Goal: Task Accomplishment & Management: Use online tool/utility

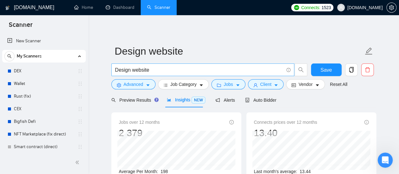
click at [163, 71] on input "Design website" at bounding box center [199, 70] width 168 height 8
click at [161, 70] on input "Design website" at bounding box center [199, 70] width 168 height 8
paste input "Website Content"
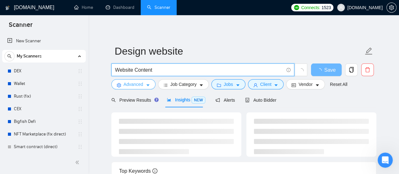
type input "Website Content"
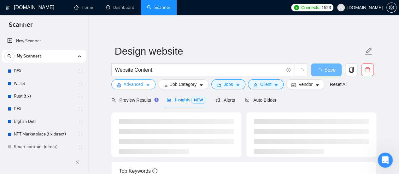
click at [146, 85] on icon "caret-down" at bounding box center [148, 85] width 4 height 4
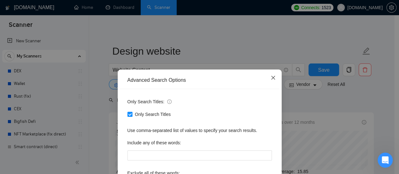
click at [270, 79] on icon "close" at bounding box center [272, 77] width 5 height 5
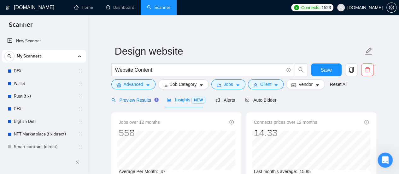
click at [140, 101] on span "Preview Results" at bounding box center [133, 99] width 45 height 5
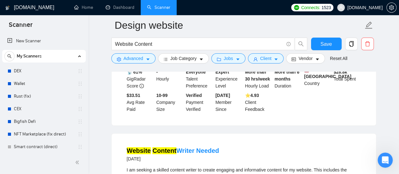
scroll to position [189, 0]
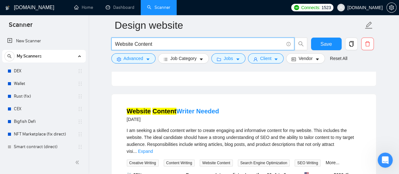
drag, startPoint x: 158, startPoint y: 43, endPoint x: 111, endPoint y: 46, distance: 46.8
click at [111, 46] on span "Website Content" at bounding box center [202, 43] width 183 height 13
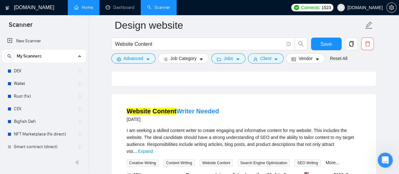
click at [84, 5] on link "Home" at bounding box center [83, 7] width 19 height 5
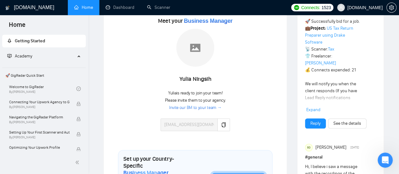
scroll to position [95, 0]
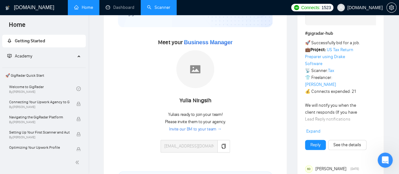
click at [168, 9] on link "Scanner" at bounding box center [158, 7] width 23 height 5
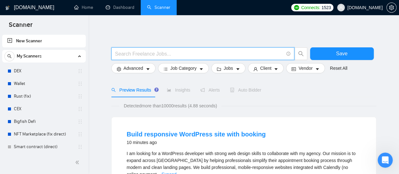
click at [134, 55] on input "text" at bounding box center [199, 54] width 168 height 8
paste input "Website Content"
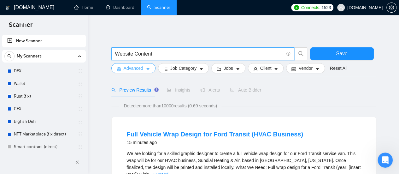
type input "Website Content"
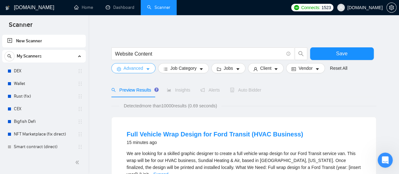
click at [147, 66] on button "Advanced" at bounding box center [133, 68] width 44 height 10
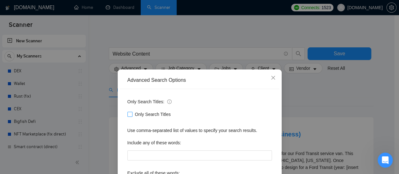
click at [127, 114] on input "Only Search Titles" at bounding box center [129, 114] width 4 height 4
checkbox input "true"
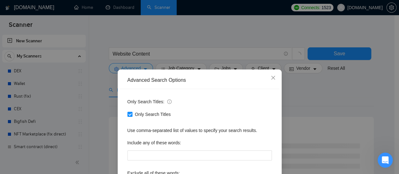
click at [222, 52] on div "Advanced Search Options Only Search Titles: Only Search Titles Use comma-separa…" at bounding box center [199, 87] width 399 height 174
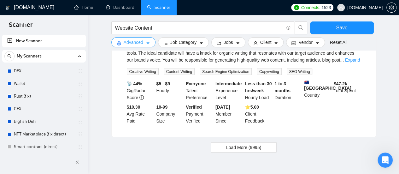
scroll to position [682, 0]
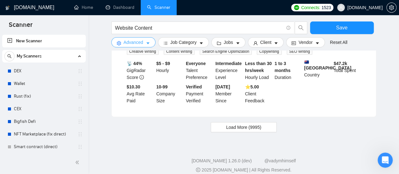
click at [146, 45] on icon "caret-down" at bounding box center [148, 43] width 4 height 4
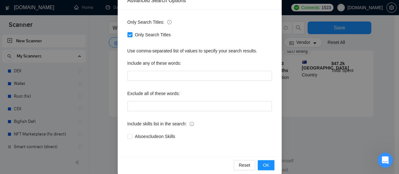
scroll to position [88, 0]
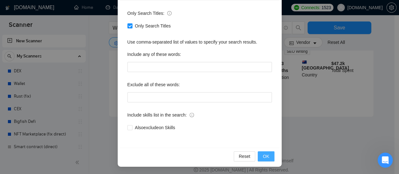
click at [265, 158] on span "OK" at bounding box center [265, 156] width 6 height 7
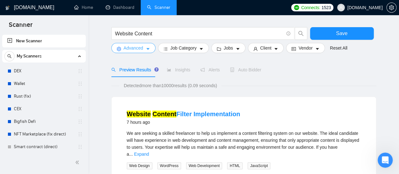
scroll to position [0, 0]
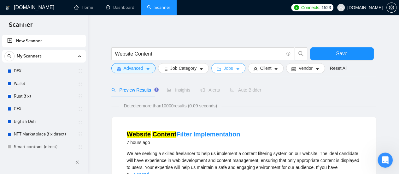
click at [230, 67] on span "Jobs" at bounding box center [227, 68] width 9 height 7
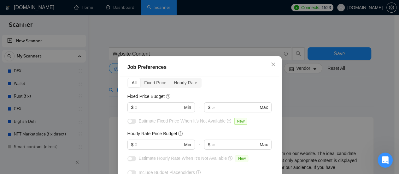
scroll to position [32, 0]
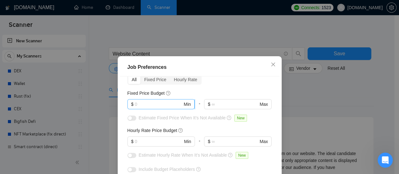
click at [149, 107] on input "text" at bounding box center [159, 104] width 48 height 7
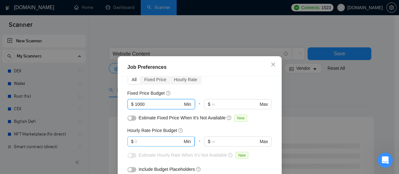
type input "1000"
click at [150, 143] on input "text" at bounding box center [159, 141] width 48 height 7
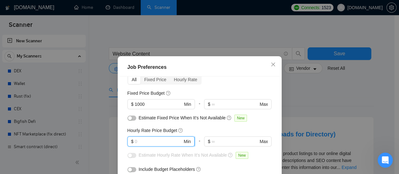
click at [151, 142] on input "text" at bounding box center [159, 141] width 48 height 7
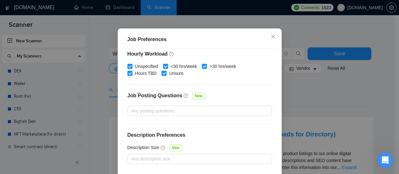
scroll to position [52, 0]
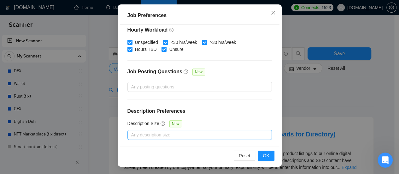
click at [215, 133] on div at bounding box center [196, 135] width 135 height 8
type input "40"
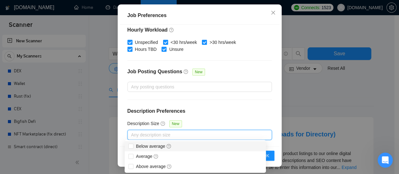
click at [269, 123] on div "Budget Project Type All Fixed Price Hourly Rate Fixed Price Budget $ 1000 Min -…" at bounding box center [199, 86] width 159 height 122
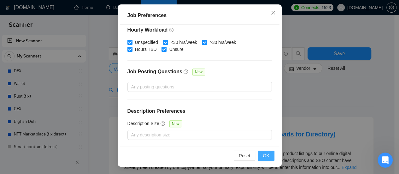
click at [267, 158] on button "OK" at bounding box center [265, 155] width 16 height 10
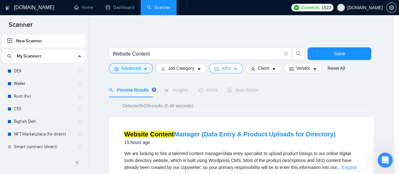
scroll to position [0, 0]
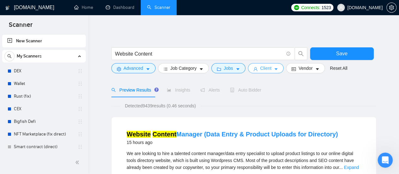
click at [274, 69] on icon "caret-down" at bounding box center [275, 69] width 3 height 2
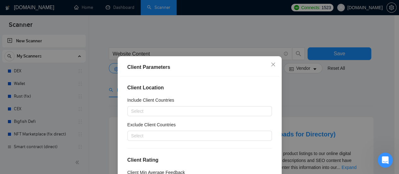
scroll to position [32, 0]
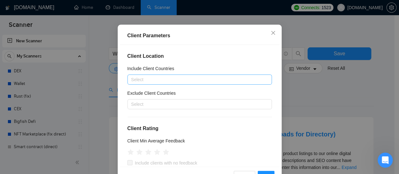
click at [195, 82] on div at bounding box center [196, 80] width 135 height 8
type input "Г"
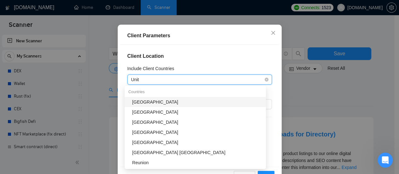
type input "Unite"
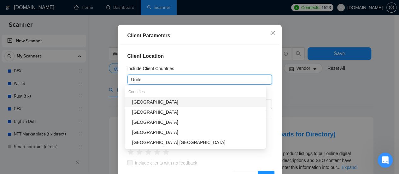
click at [149, 100] on div "[GEOGRAPHIC_DATA]" at bounding box center [197, 101] width 130 height 7
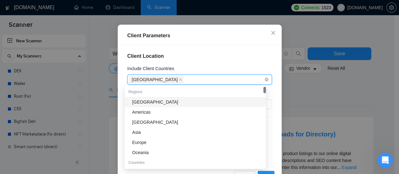
click at [182, 84] on div "[GEOGRAPHIC_DATA]" at bounding box center [196, 79] width 135 height 9
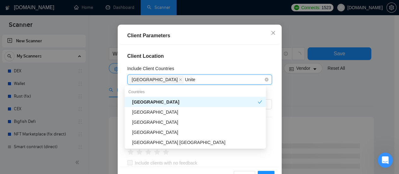
type input "United"
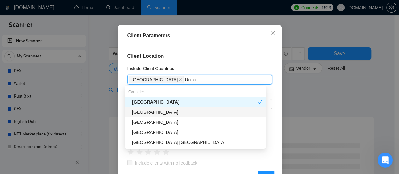
click at [151, 111] on div "[GEOGRAPHIC_DATA]" at bounding box center [197, 111] width 130 height 7
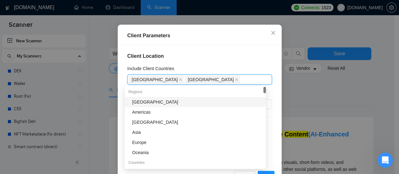
click at [224, 73] on div "Include Client Countries" at bounding box center [199, 69] width 144 height 9
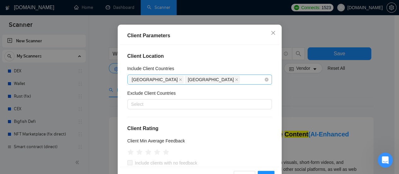
click at [222, 80] on div "[GEOGRAPHIC_DATA] [GEOGRAPHIC_DATA]" at bounding box center [196, 79] width 135 height 9
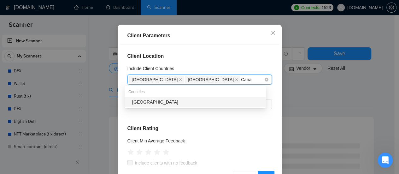
type input "[GEOGRAPHIC_DATA]"
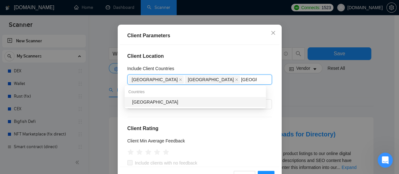
click at [192, 100] on div "[GEOGRAPHIC_DATA]" at bounding box center [197, 101] width 130 height 7
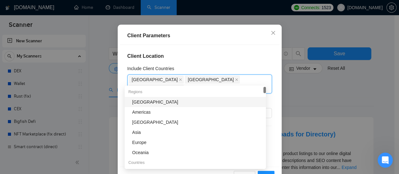
click at [220, 61] on div "Client Location Include Client Countries [GEOGRAPHIC_DATA] [GEOGRAPHIC_DATA] [G…" at bounding box center [199, 106] width 159 height 122
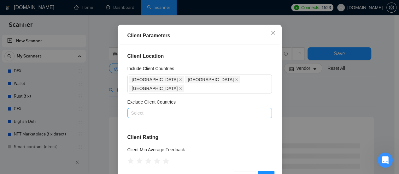
click at [187, 109] on div at bounding box center [196, 113] width 135 height 8
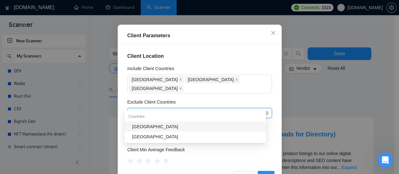
type input "[GEOGRAPHIC_DATA]"
click at [149, 126] on div "[GEOGRAPHIC_DATA]" at bounding box center [197, 126] width 130 height 7
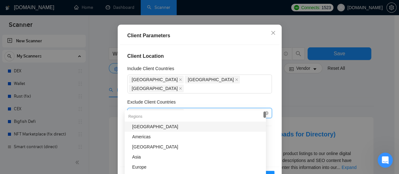
click at [173, 108] on div "[GEOGRAPHIC_DATA]" at bounding box center [196, 112] width 135 height 9
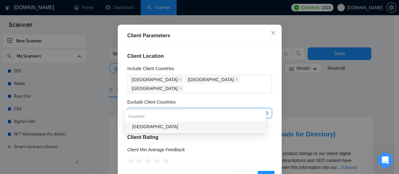
type input "[GEOGRAPHIC_DATA]"
click at [153, 125] on div "[GEOGRAPHIC_DATA]" at bounding box center [197, 126] width 130 height 7
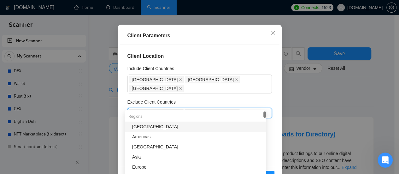
click at [248, 98] on div "Exclude Client Countries" at bounding box center [199, 102] width 144 height 9
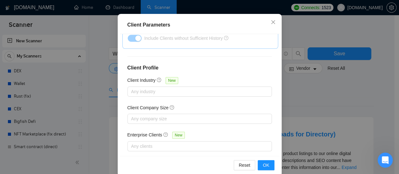
scroll to position [52, 0]
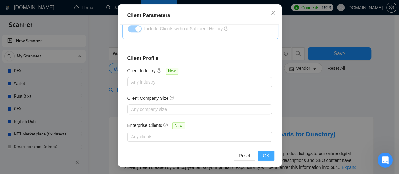
click at [263, 154] on span "OK" at bounding box center [265, 155] width 6 height 7
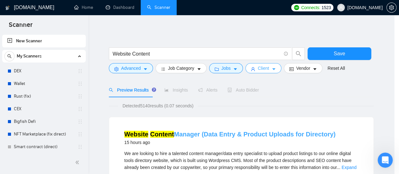
scroll to position [0, 0]
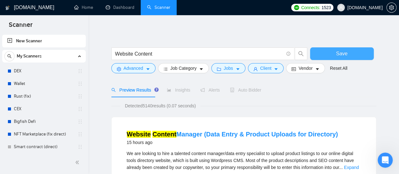
click at [337, 55] on span "Save" at bounding box center [341, 53] width 11 height 8
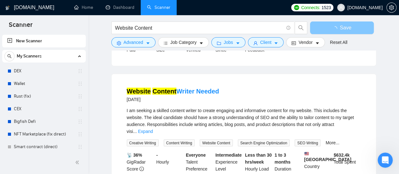
scroll to position [630, 0]
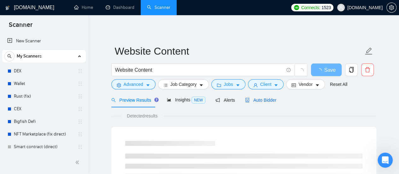
click at [267, 101] on span "Auto Bidder" at bounding box center [260, 99] width 31 height 5
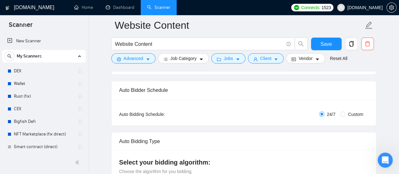
scroll to position [126, 0]
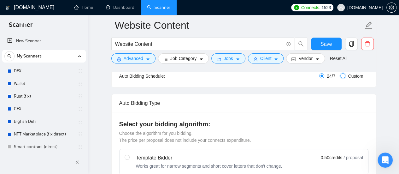
click at [344, 76] on input "Custom" at bounding box center [342, 75] width 5 height 5
radio input "true"
radio input "false"
checkbox input "true"
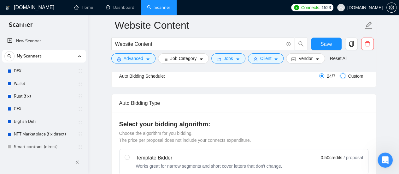
checkbox input "true"
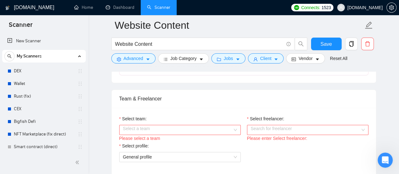
scroll to position [410, 0]
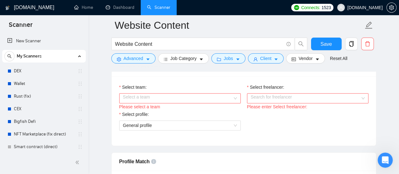
click at [216, 99] on input "Select team:" at bounding box center [177, 97] width 109 height 9
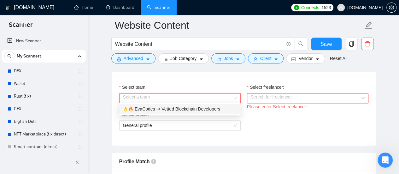
click at [164, 111] on div "👌🔥 EvaCodes -> Vetted Blockchain Developers" at bounding box center [180, 108] width 114 height 7
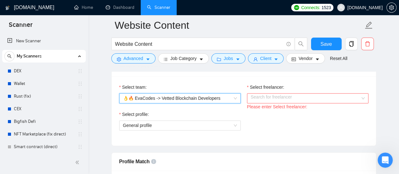
click at [295, 93] on input "Select freelancer:" at bounding box center [305, 97] width 109 height 9
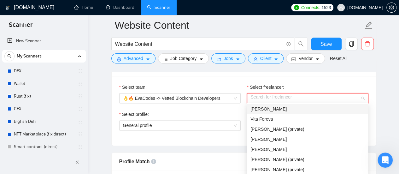
click at [287, 107] on div "[PERSON_NAME]" at bounding box center [307, 108] width 114 height 7
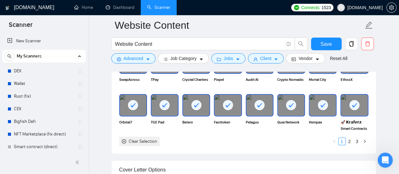
scroll to position [725, 0]
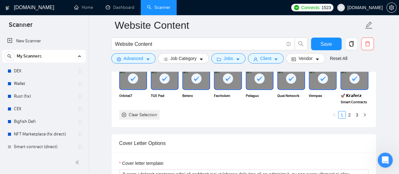
click at [349, 112] on link "2" at bounding box center [349, 114] width 7 height 7
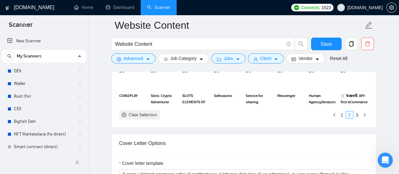
scroll to position [662, 0]
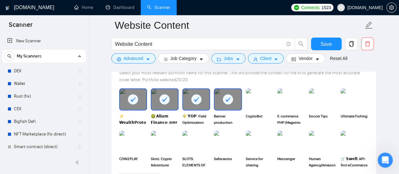
click at [197, 98] on rect at bounding box center [196, 99] width 10 height 10
click at [156, 96] on div at bounding box center [164, 99] width 26 height 21
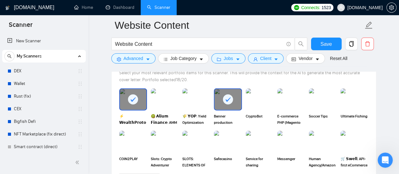
click at [238, 93] on div at bounding box center [227, 99] width 26 height 21
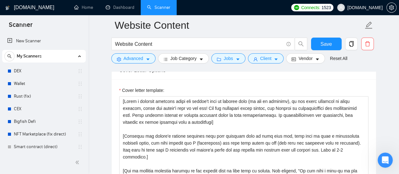
scroll to position [788, 0]
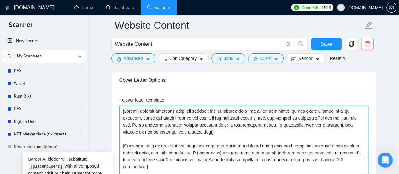
drag, startPoint x: 124, startPoint y: 111, endPoint x: 120, endPoint y: 105, distance: 6.8
click at [120, 106] on textarea "Cover letter template:" at bounding box center [243, 177] width 249 height 142
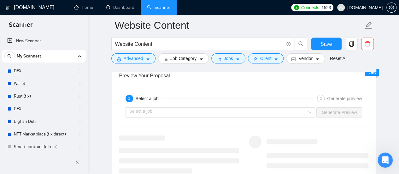
scroll to position [1260, 0]
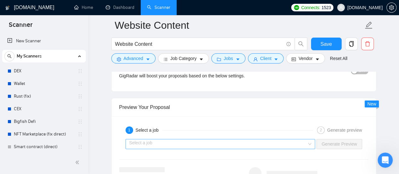
click at [199, 141] on input "search" at bounding box center [218, 143] width 178 height 9
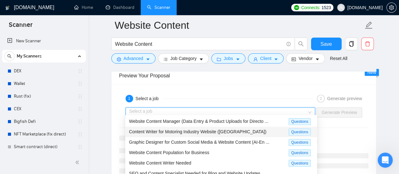
scroll to position [21, 0]
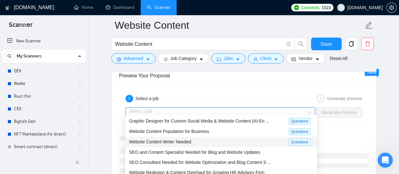
click at [168, 142] on span "Website Content Writer Needed" at bounding box center [160, 141] width 62 height 5
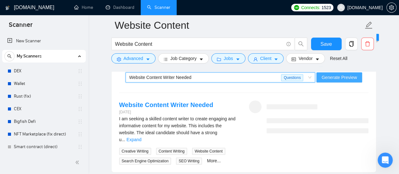
scroll to position [1292, 0]
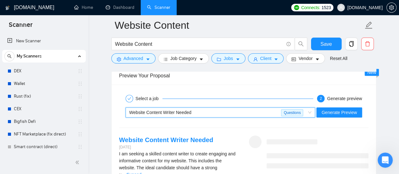
click at [253, 107] on div "Website Content Writer Needed" at bounding box center [205, 111] width 152 height 9
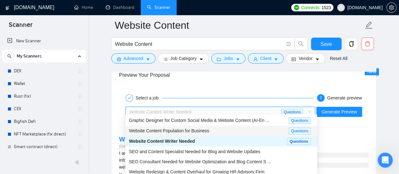
scroll to position [1323, 0]
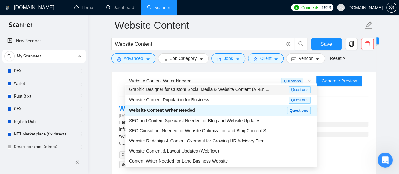
click at [338, 94] on div "Select a job 2 Generate preview Website Content Writer Needed Questions Generat…" at bounding box center [244, 114] width 264 height 122
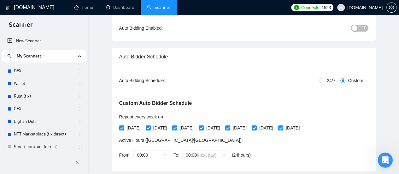
scroll to position [0, 0]
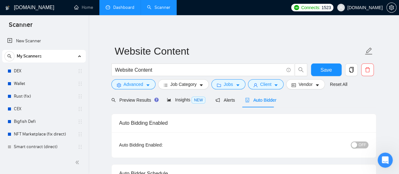
click at [125, 9] on link "Dashboard" at bounding box center [120, 7] width 29 height 5
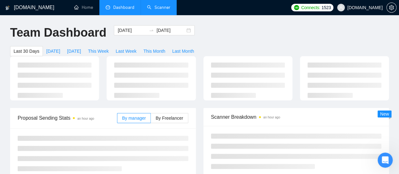
type input "[DATE]"
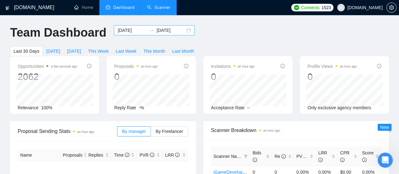
click at [127, 31] on input "[DATE]" at bounding box center [132, 30] width 29 height 7
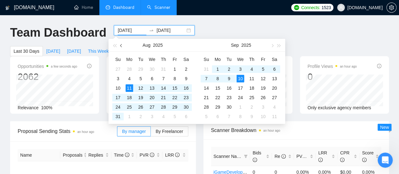
click at [120, 48] on button "button" at bounding box center [121, 45] width 7 height 13
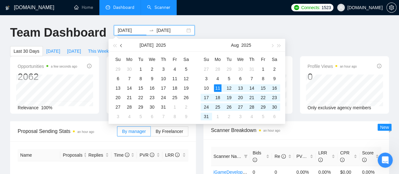
click at [120, 48] on button "button" at bounding box center [121, 45] width 7 height 13
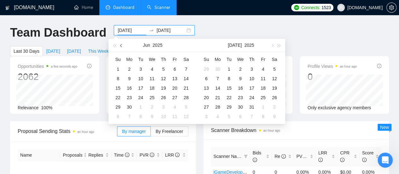
click at [120, 48] on button "button" at bounding box center [121, 45] width 7 height 13
click at [120, 47] on button "button" at bounding box center [121, 45] width 7 height 13
click at [118, 44] on button "button" at bounding box center [121, 45] width 7 height 13
click at [121, 46] on span "button" at bounding box center [121, 45] width 3 height 3
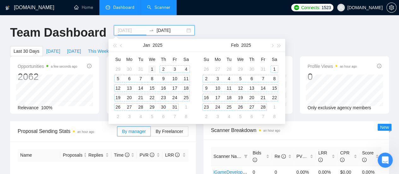
type input "[DATE]"
click at [152, 69] on div "1" at bounding box center [152, 69] width 8 height 8
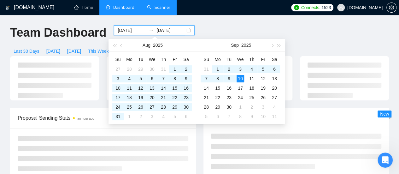
click at [163, 30] on input "[DATE]" at bounding box center [170, 30] width 29 height 7
click at [123, 47] on button "button" at bounding box center [121, 45] width 7 height 13
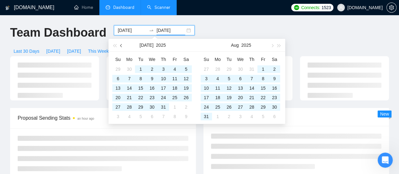
click at [123, 47] on button "button" at bounding box center [121, 45] width 7 height 13
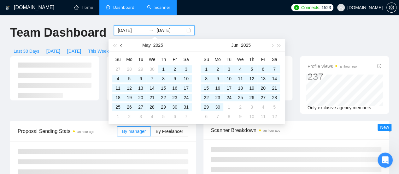
click at [123, 47] on button "button" at bounding box center [121, 45] width 7 height 13
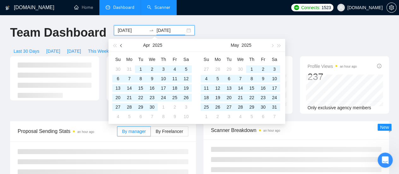
click at [123, 47] on button "button" at bounding box center [121, 45] width 7 height 13
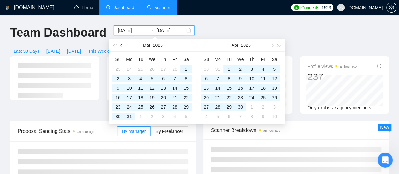
click at [123, 47] on button "button" at bounding box center [121, 45] width 7 height 13
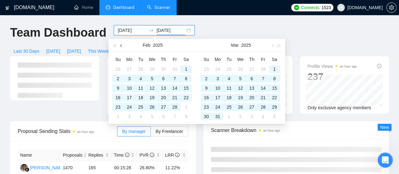
click at [123, 47] on button "button" at bounding box center [121, 45] width 7 height 13
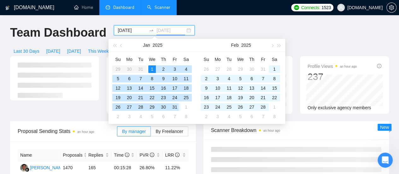
click at [171, 108] on div "31" at bounding box center [175, 107] width 8 height 8
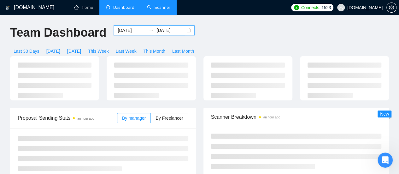
type input "[DATE]"
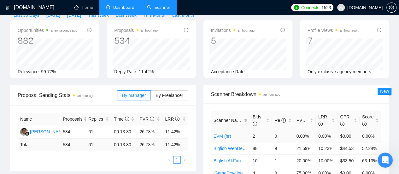
scroll to position [63, 0]
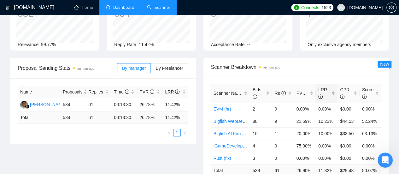
click at [330, 86] on span "LRR" at bounding box center [324, 93] width 12 height 14
click at [176, 150] on div "Proposal Sending Stats an hour ago By manager By Freelancer Name Proposals Repl…" at bounding box center [199, 131] width 386 height 146
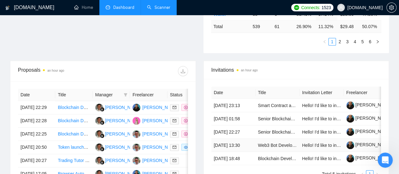
scroll to position [221, 0]
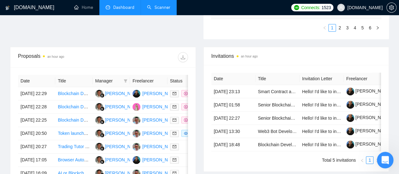
click at [382, 158] on icon "Открыть службу сообщений Intercom" at bounding box center [384, 159] width 10 height 10
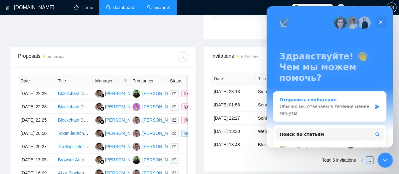
scroll to position [32, 0]
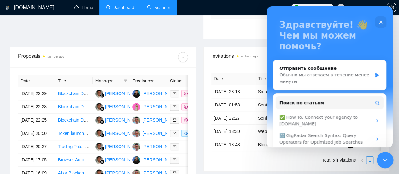
click at [381, 160] on icon "Закрыть службу сообщений Intercom" at bounding box center [384, 159] width 8 height 8
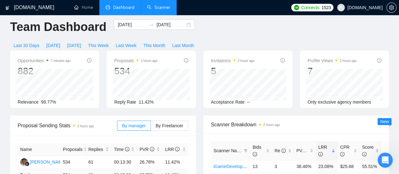
scroll to position [0, 0]
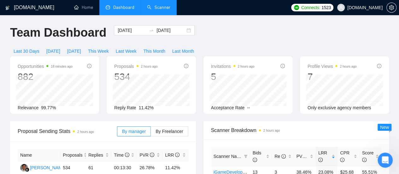
click at [320, 6] on span "Connects:" at bounding box center [310, 7] width 19 height 7
